Goal: Task Accomplishment & Management: Complete application form

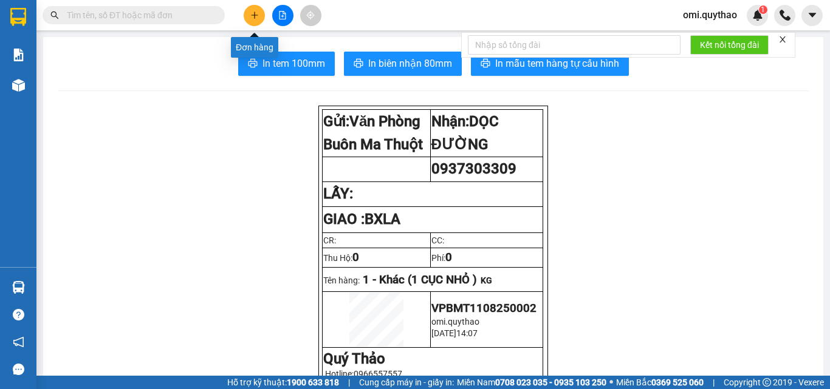
click at [247, 18] on button at bounding box center [254, 15] width 21 height 21
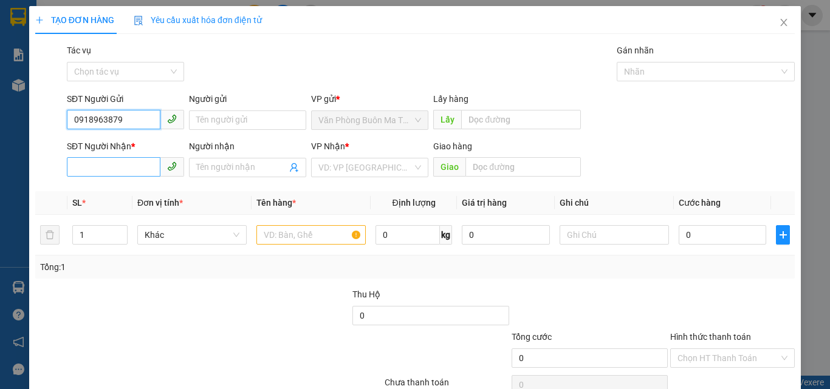
type input "0918963879"
click at [97, 171] on input "SĐT Người Nhận *" at bounding box center [114, 166] width 94 height 19
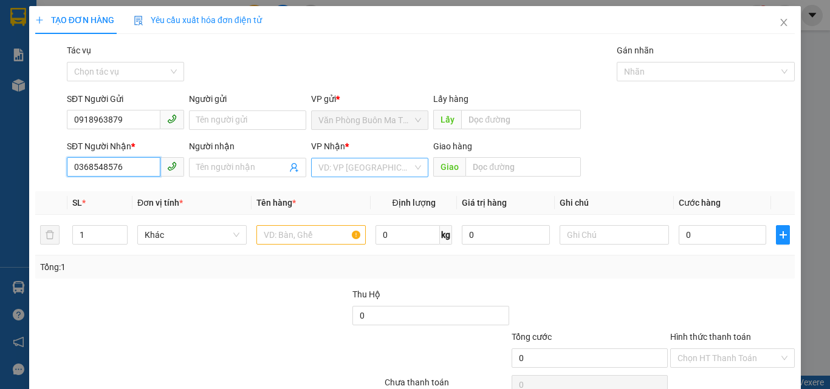
type input "0368548576"
click at [360, 163] on input "search" at bounding box center [365, 168] width 94 height 18
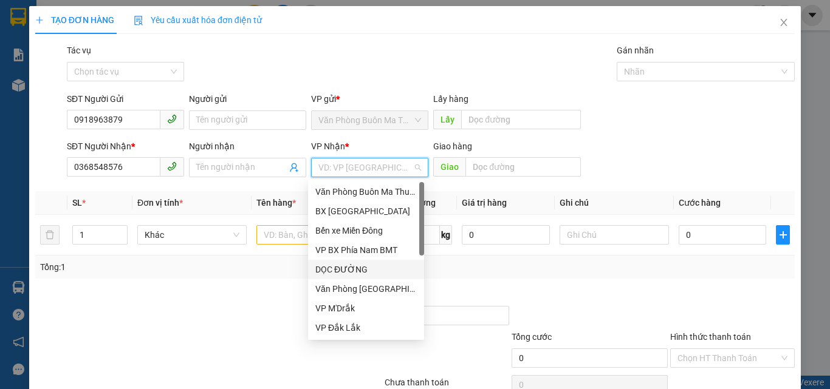
drag, startPoint x: 358, startPoint y: 278, endPoint x: 357, endPoint y: 271, distance: 7.3
click at [358, 279] on div "DỌC ĐƯỜNG" at bounding box center [366, 269] width 116 height 19
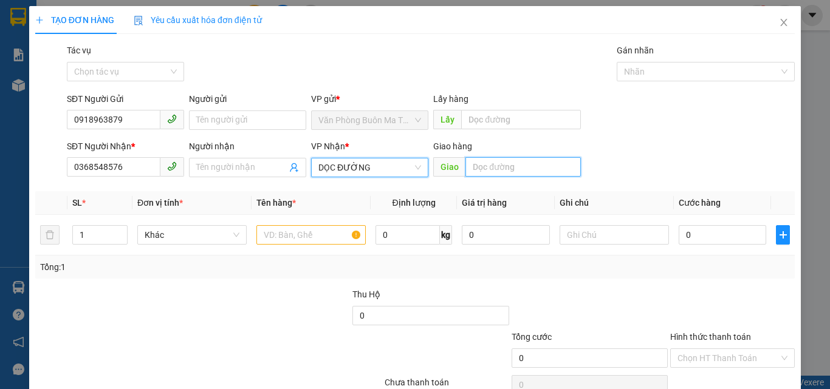
click at [499, 164] on input "text" at bounding box center [522, 166] width 115 height 19
type input "BXLA"
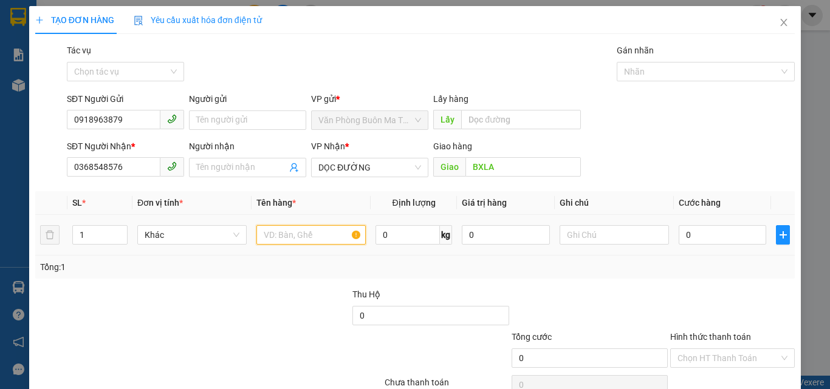
click at [284, 237] on input "text" at bounding box center [310, 234] width 109 height 19
type input "1 THÙNG GIẤY"
click at [698, 233] on input "0" at bounding box center [721, 234] width 87 height 19
type input "1"
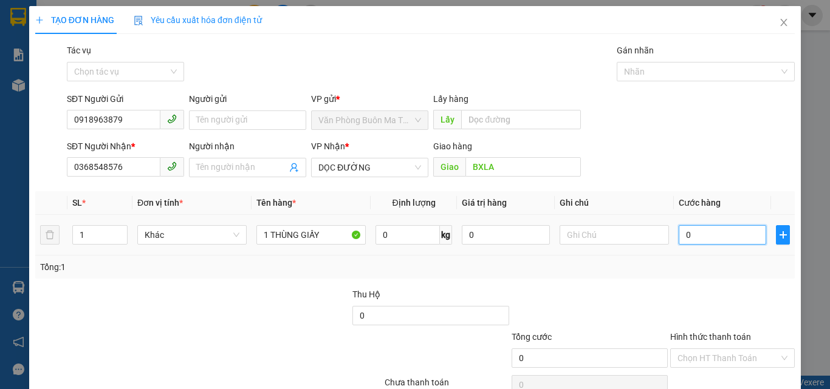
type input "1"
type input "15"
type input "150"
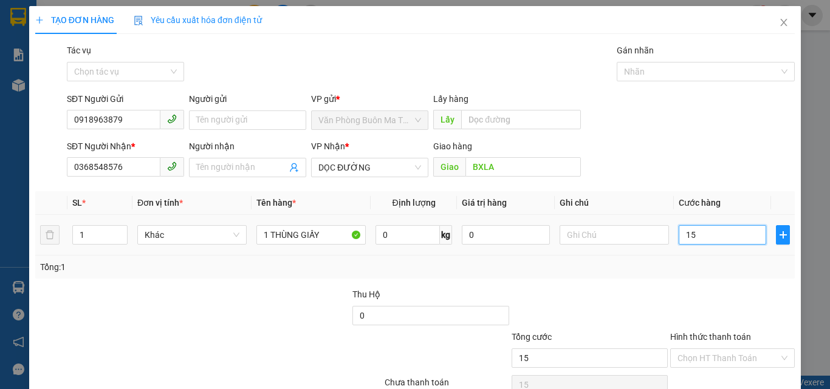
type input "150"
type input "1.500"
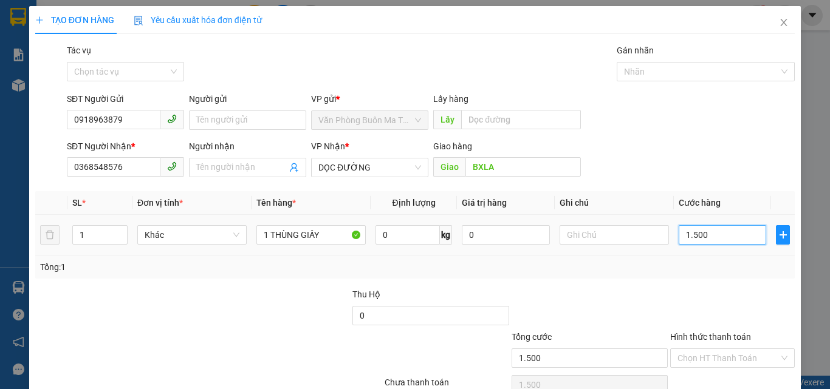
type input "15.000"
type input "150.000"
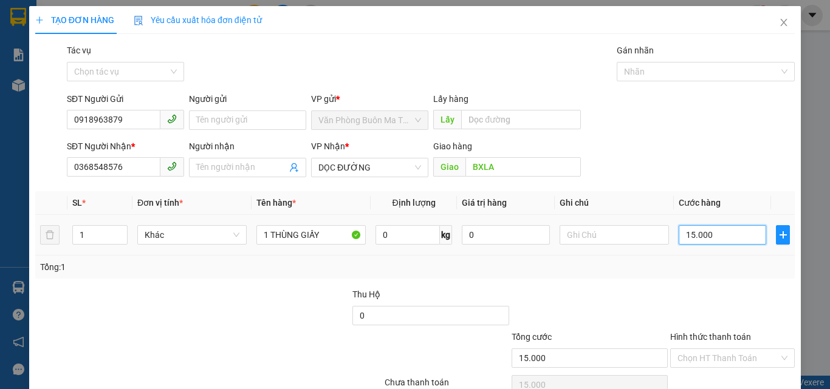
type input "150.000"
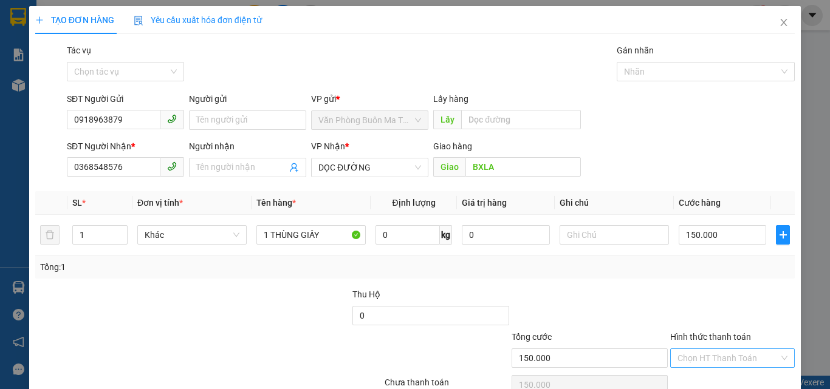
click at [687, 357] on input "Hình thức thanh toán" at bounding box center [727, 358] width 101 height 18
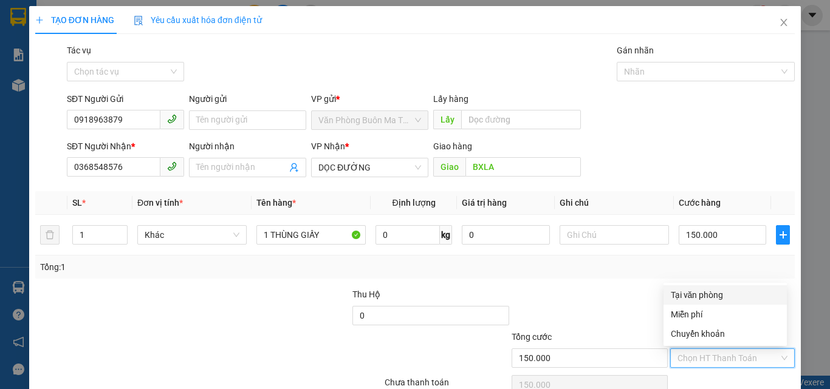
click at [697, 292] on div "Tại văn phòng" at bounding box center [725, 294] width 109 height 13
type input "0"
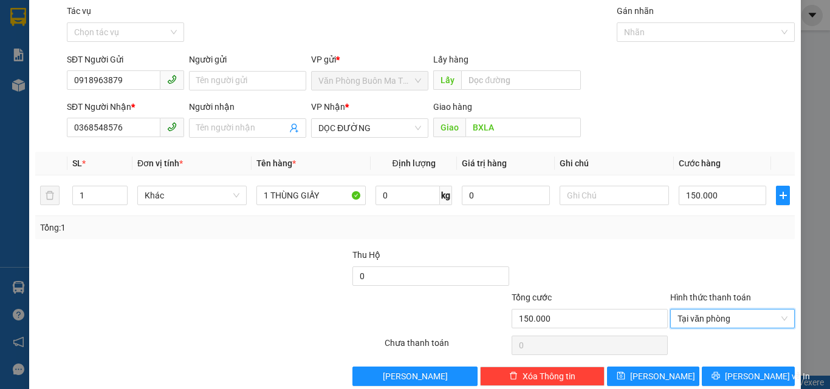
scroll to position [60, 0]
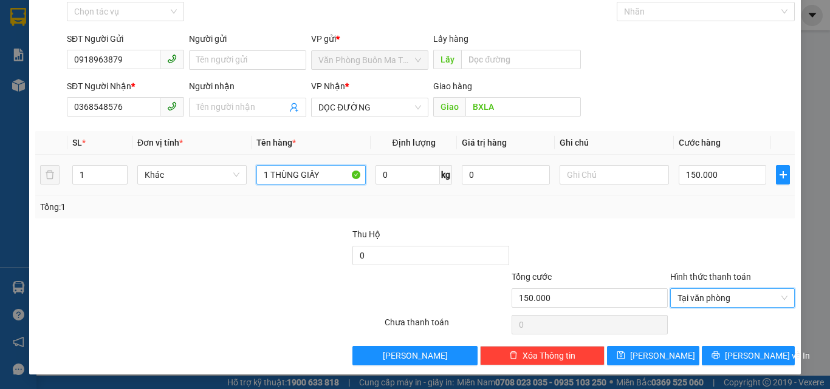
click at [329, 174] on input "1 THÙNG GIẤY" at bounding box center [310, 174] width 109 height 19
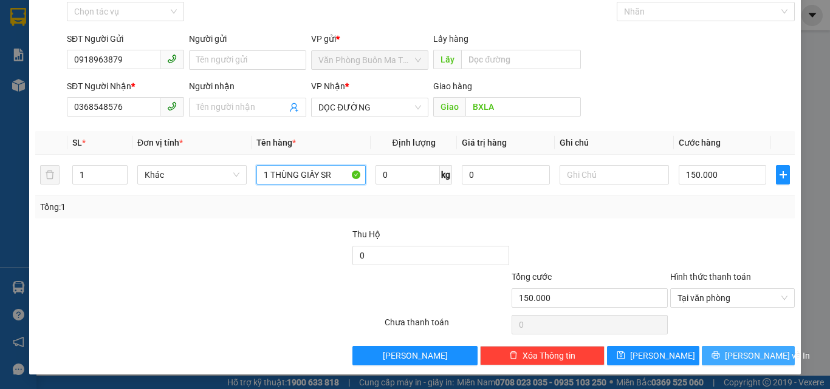
type input "1 THÙNG GIẤY SR"
drag, startPoint x: 724, startPoint y: 347, endPoint x: 721, endPoint y: 357, distance: 10.2
click at [725, 349] on button "[PERSON_NAME] và In" at bounding box center [747, 355] width 93 height 19
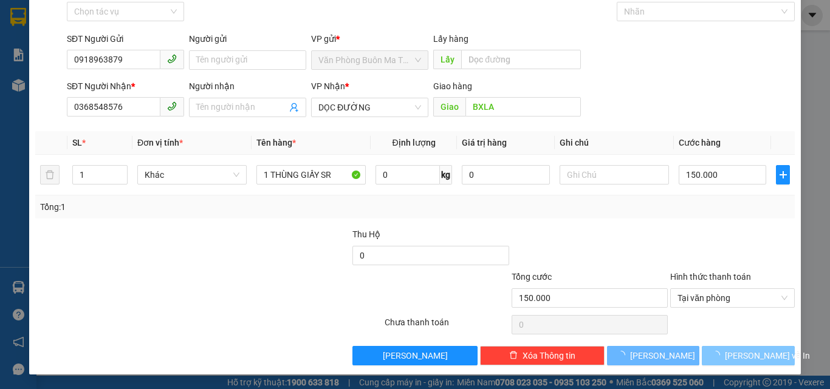
click at [720, 358] on icon "loading" at bounding box center [715, 355] width 9 height 9
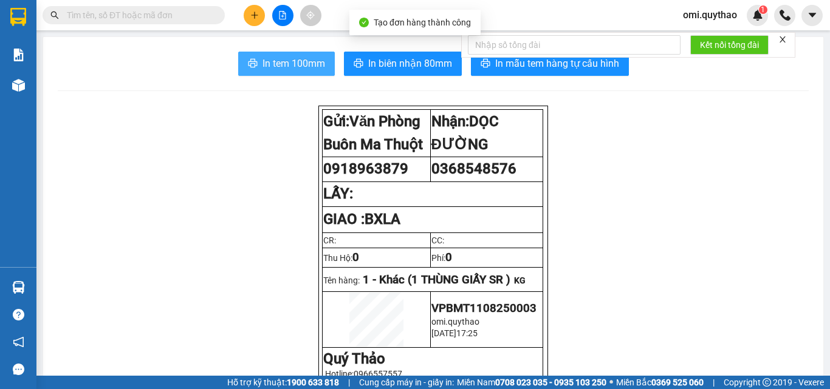
click at [303, 69] on span "In tem 100mm" at bounding box center [293, 63] width 63 height 15
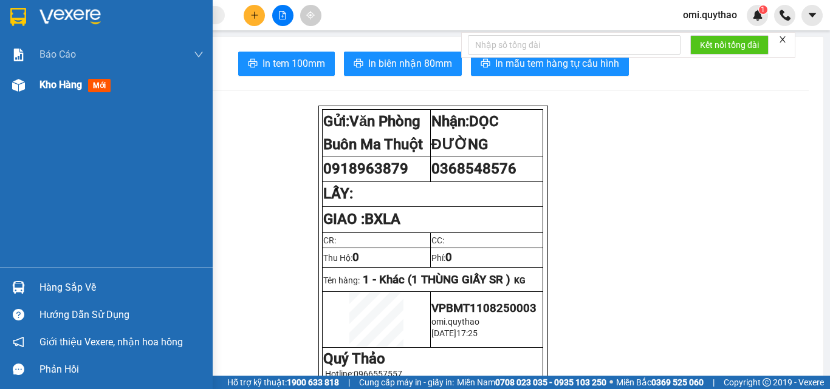
click at [12, 89] on div at bounding box center [18, 85] width 21 height 21
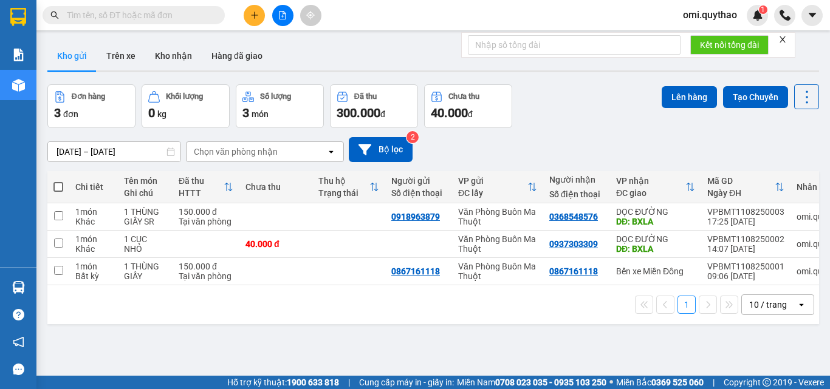
click at [727, 13] on span "omi.quythao" at bounding box center [709, 14] width 73 height 15
click at [719, 38] on span "Đăng xuất" at bounding box center [716, 37] width 51 height 13
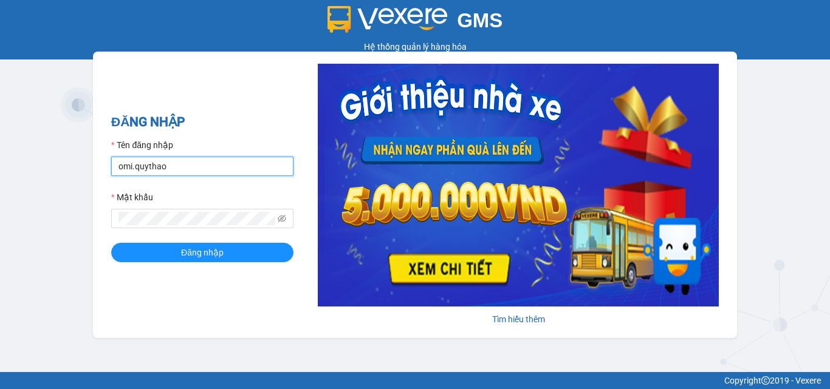
drag, startPoint x: 191, startPoint y: 161, endPoint x: 200, endPoint y: 175, distance: 17.0
click at [191, 161] on input "omi.quythao" at bounding box center [202, 166] width 182 height 19
type input "kieutrinh.quythao"
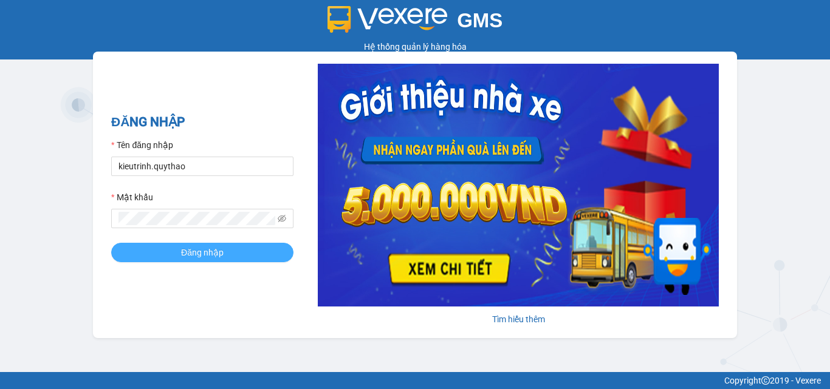
click at [238, 259] on button "Đăng nhập" at bounding box center [202, 252] width 182 height 19
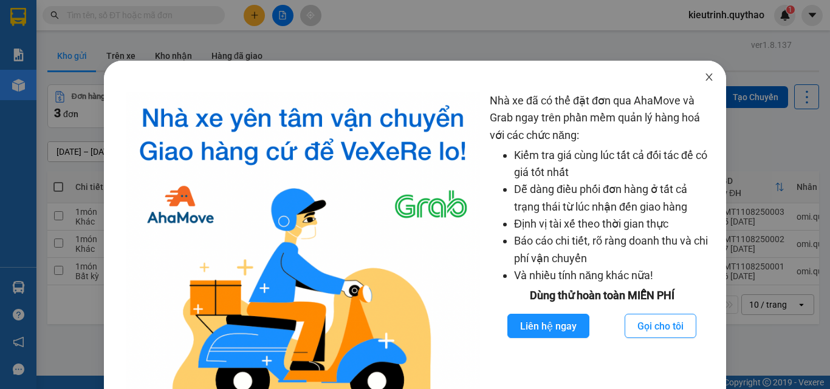
click at [705, 75] on icon "close" at bounding box center [709, 77] width 10 height 10
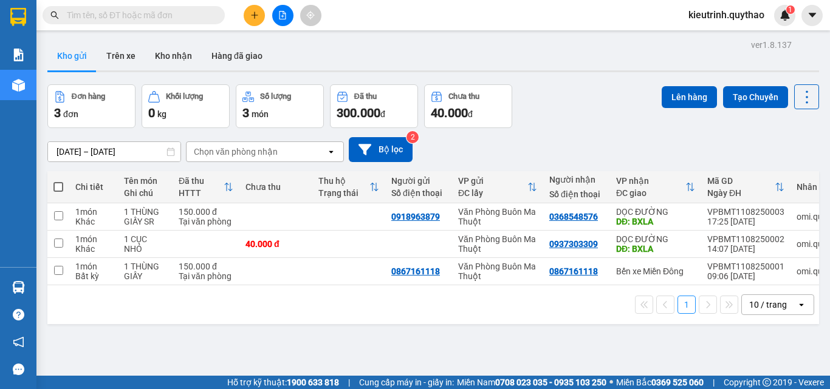
click at [244, 15] on button at bounding box center [254, 15] width 21 height 21
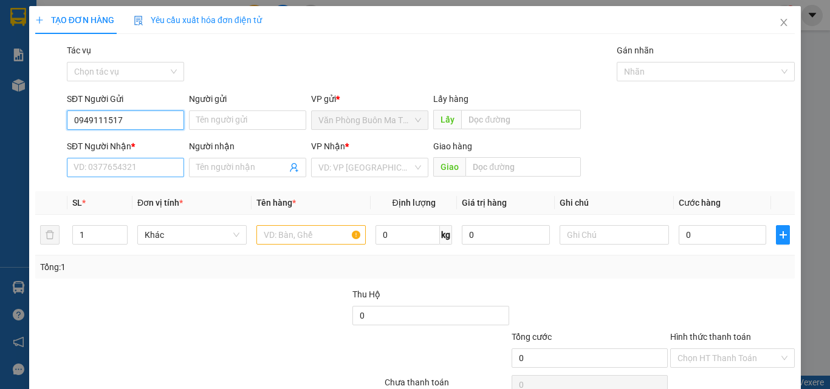
type input "0949111517"
click at [118, 169] on input "SĐT Người Nhận *" at bounding box center [125, 167] width 117 height 19
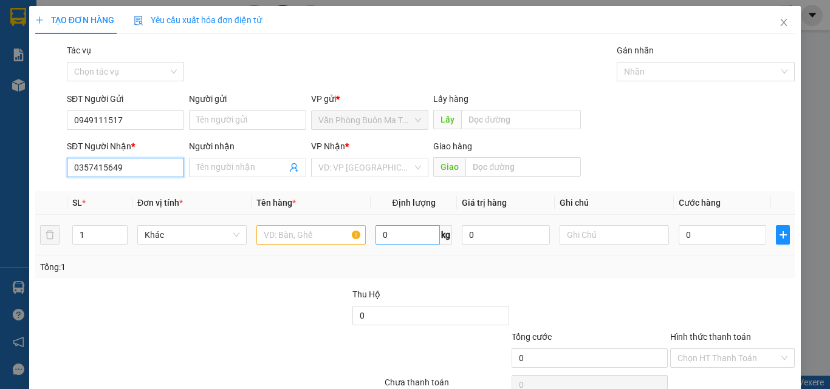
type input "0357415649"
drag, startPoint x: 386, startPoint y: 234, endPoint x: 488, endPoint y: 220, distance: 103.7
click at [387, 235] on input "0" at bounding box center [407, 234] width 64 height 19
type input "20"
click at [285, 234] on input "text" at bounding box center [310, 234] width 109 height 19
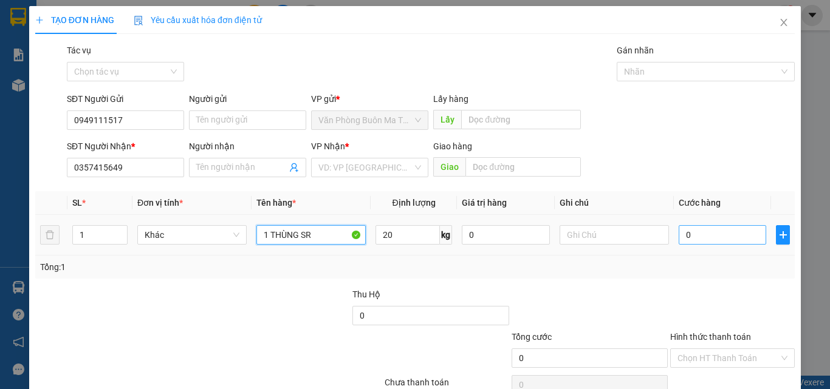
type input "1 THÙNG SR"
type input "6"
type input "60"
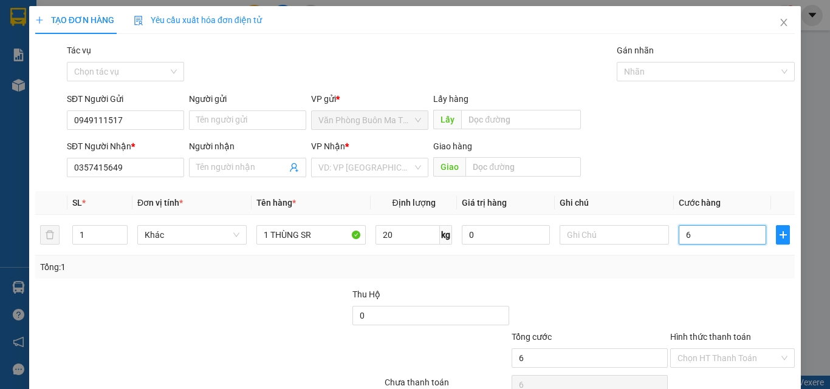
type input "60"
type input "60.000"
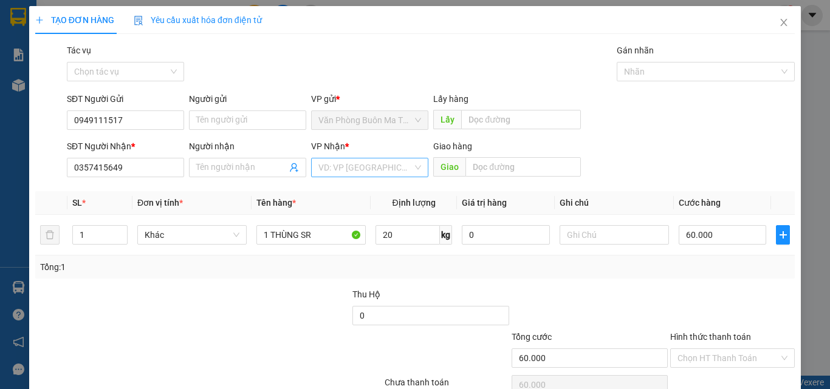
drag, startPoint x: 353, startPoint y: 173, endPoint x: 382, endPoint y: 175, distance: 29.2
click at [353, 172] on input "search" at bounding box center [365, 168] width 94 height 18
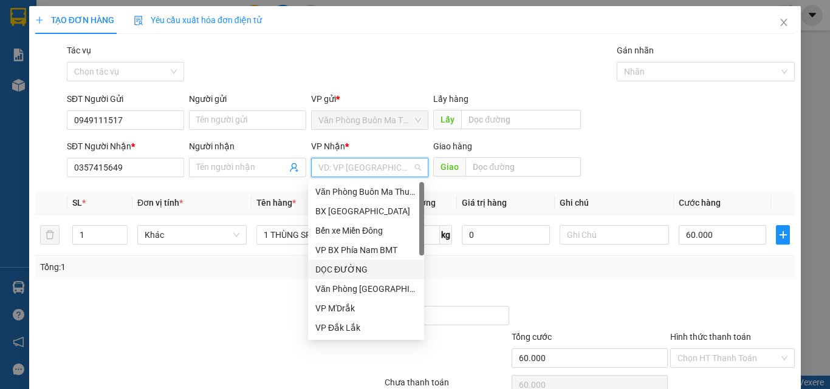
click at [346, 268] on div "DỌC ĐƯỜNG" at bounding box center [365, 269] width 101 height 13
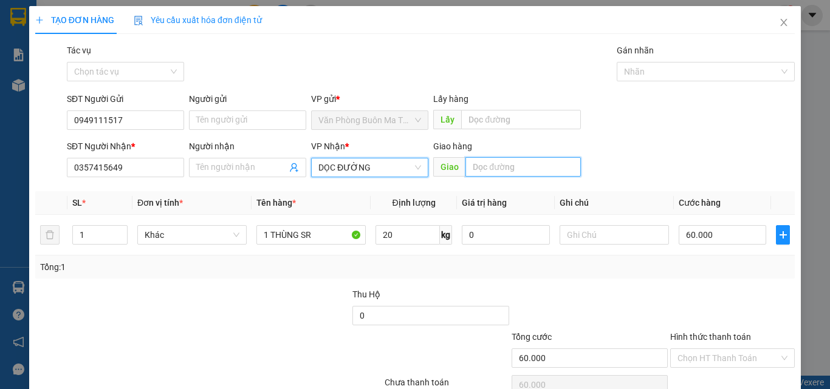
click at [485, 163] on input "text" at bounding box center [522, 166] width 115 height 19
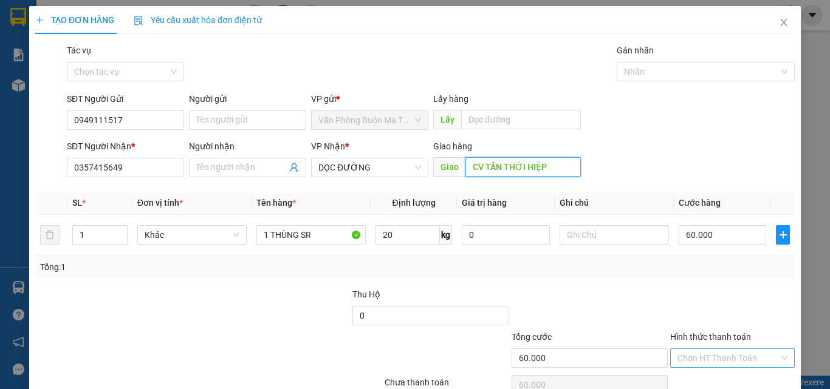
type input "CV TÂN THỚI HIỆP"
click at [701, 361] on input "Hình thức thanh toán" at bounding box center [727, 358] width 101 height 18
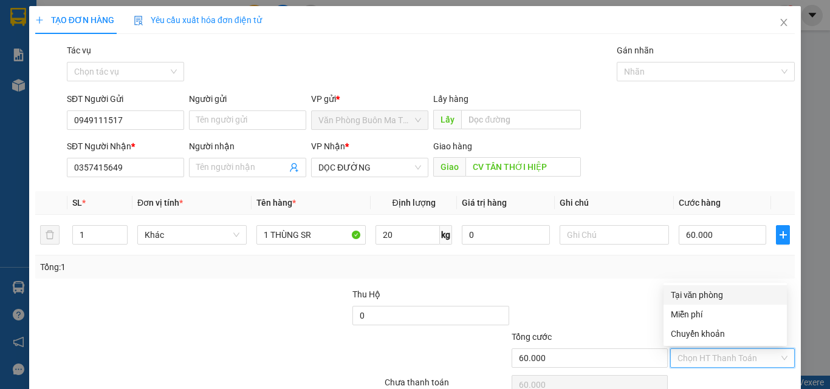
click at [706, 297] on div "Tại văn phòng" at bounding box center [725, 294] width 109 height 13
type input "0"
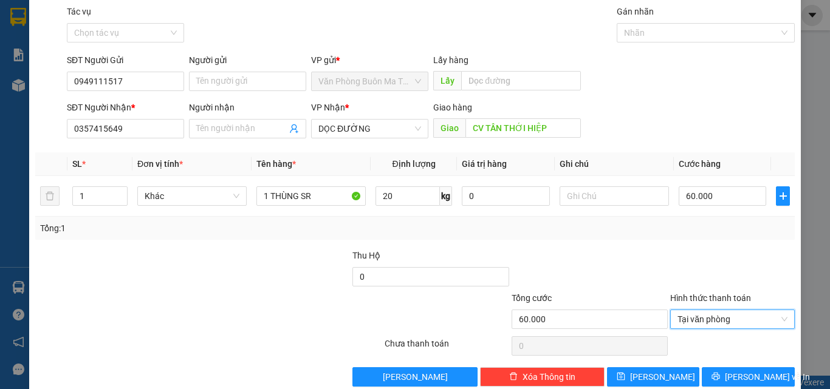
scroll to position [60, 0]
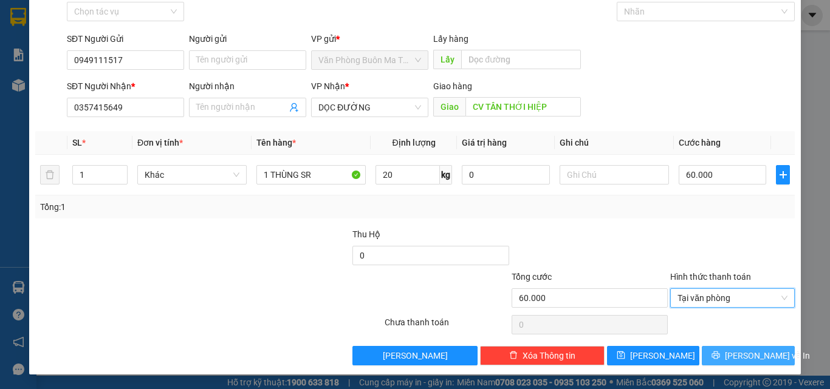
click at [720, 355] on icon "printer" at bounding box center [715, 355] width 9 height 9
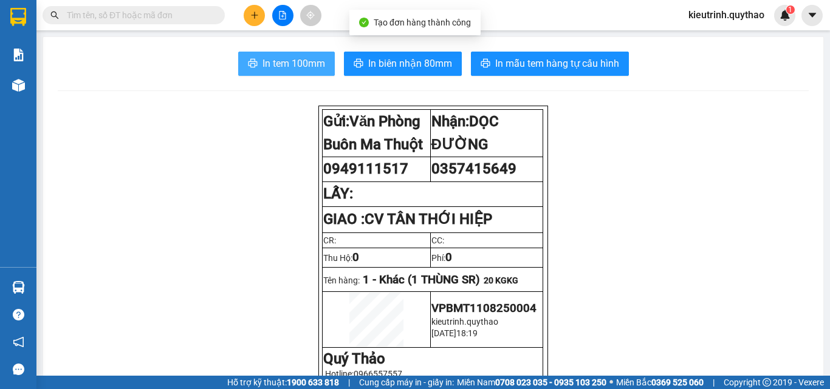
click at [305, 68] on span "In tem 100mm" at bounding box center [293, 63] width 63 height 15
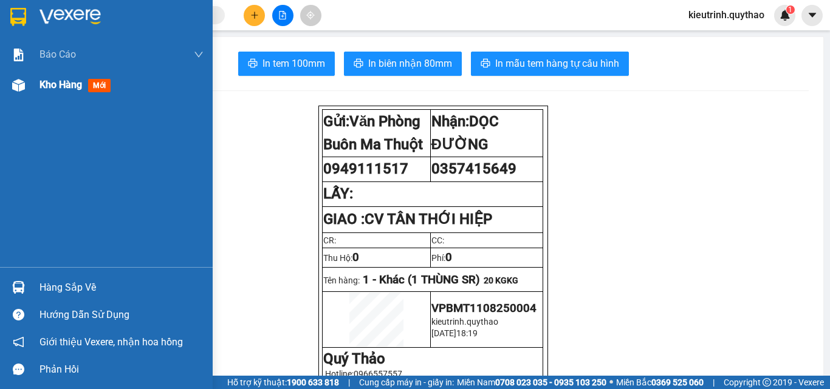
click at [22, 84] on img at bounding box center [18, 85] width 13 height 13
